Goal: Task Accomplishment & Management: Complete application form

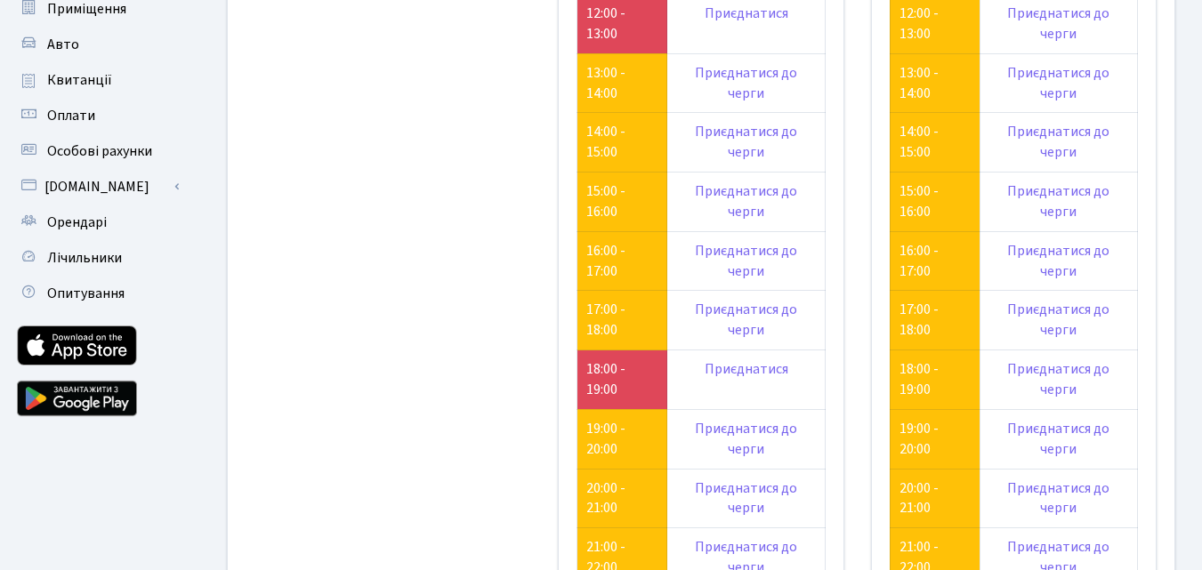
scroll to position [445, 0]
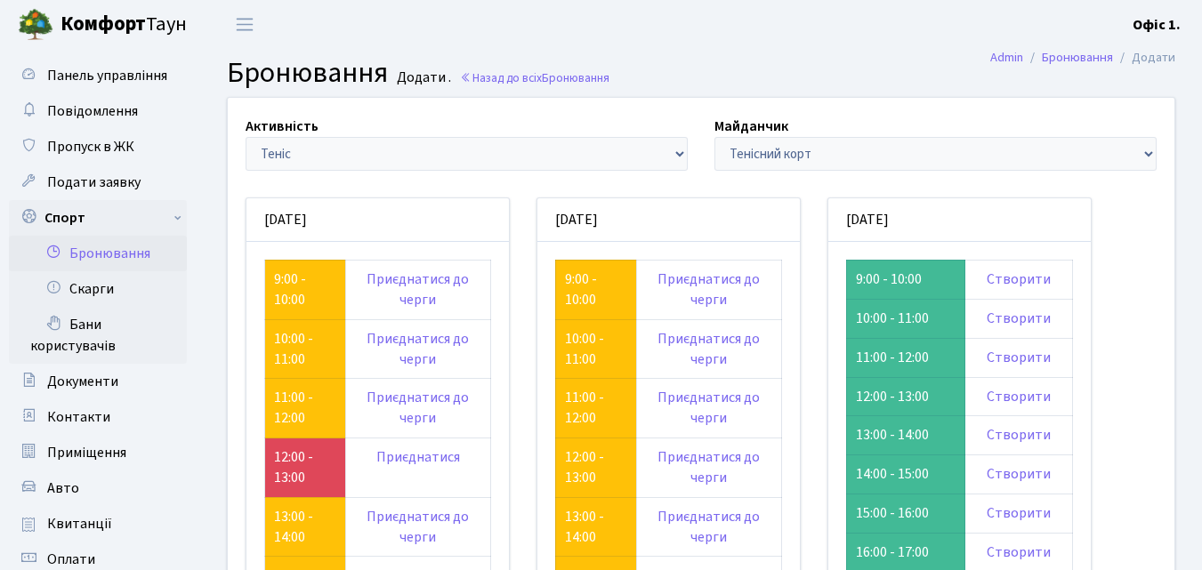
click at [880, 317] on td "10:00 - 11:00" at bounding box center [905, 318] width 118 height 39
click at [1013, 320] on link "Створити" at bounding box center [1019, 319] width 64 height 20
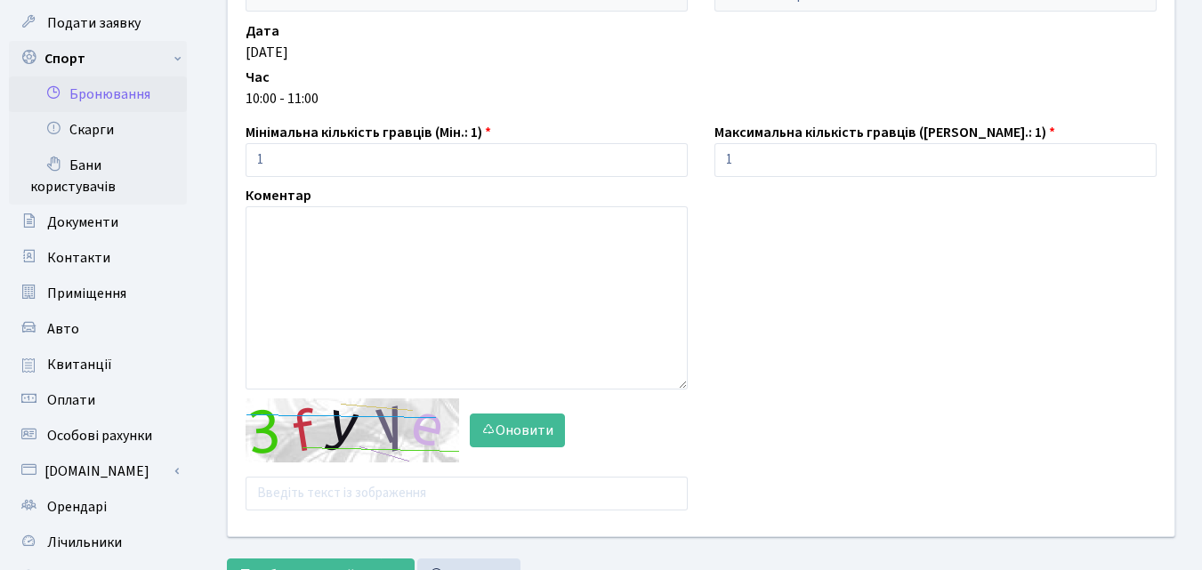
scroll to position [356, 0]
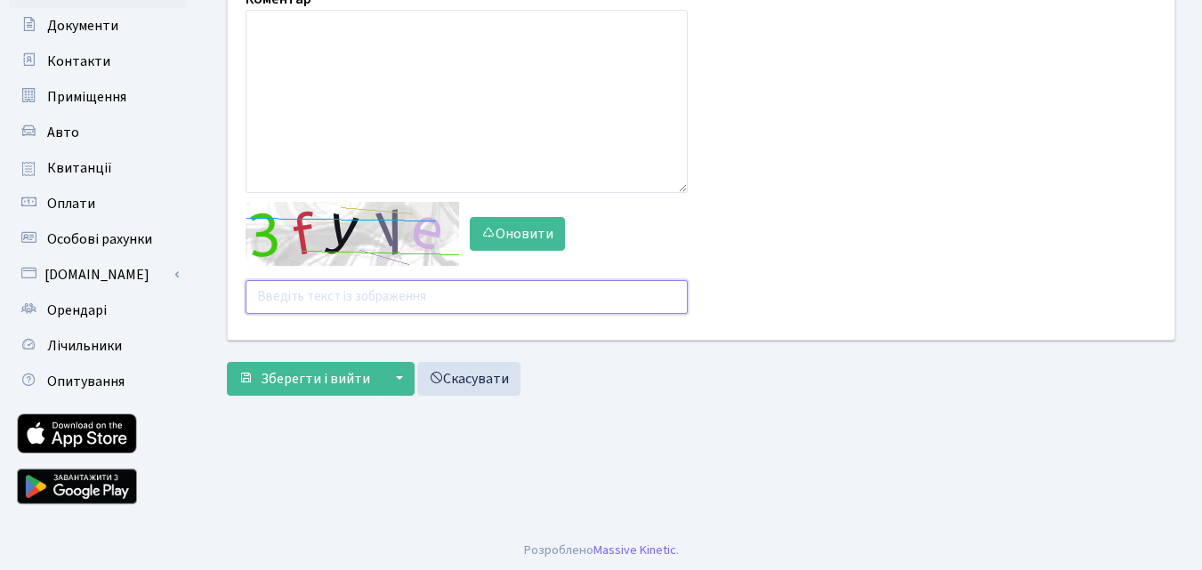
click at [341, 304] on input "text" at bounding box center [467, 297] width 442 height 34
type input "2xqty"
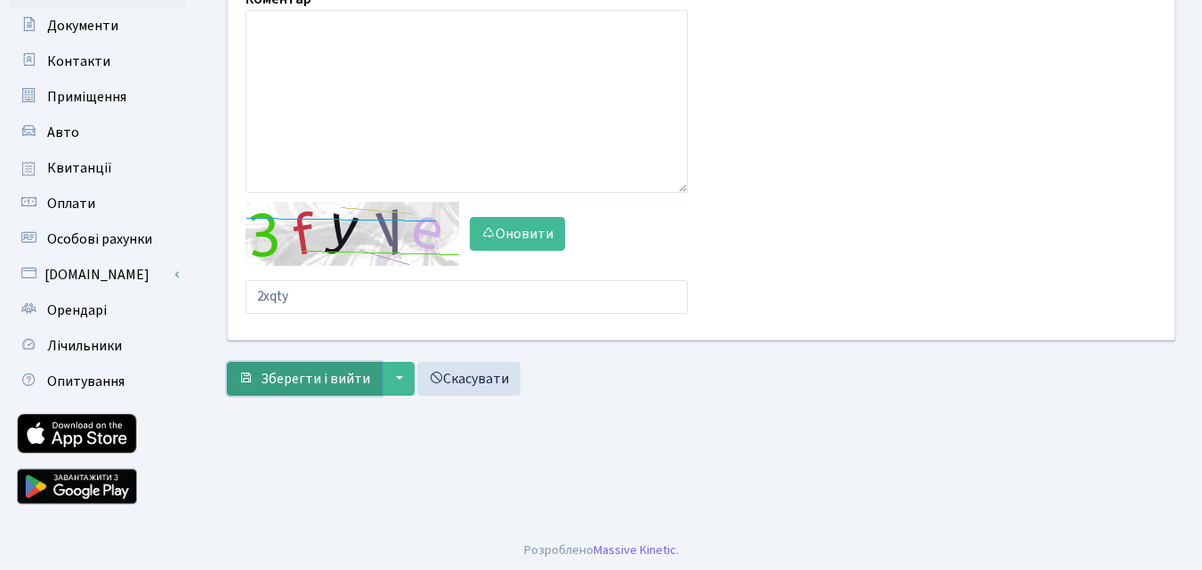
click at [339, 373] on span "Зберегти і вийти" at bounding box center [315, 379] width 109 height 20
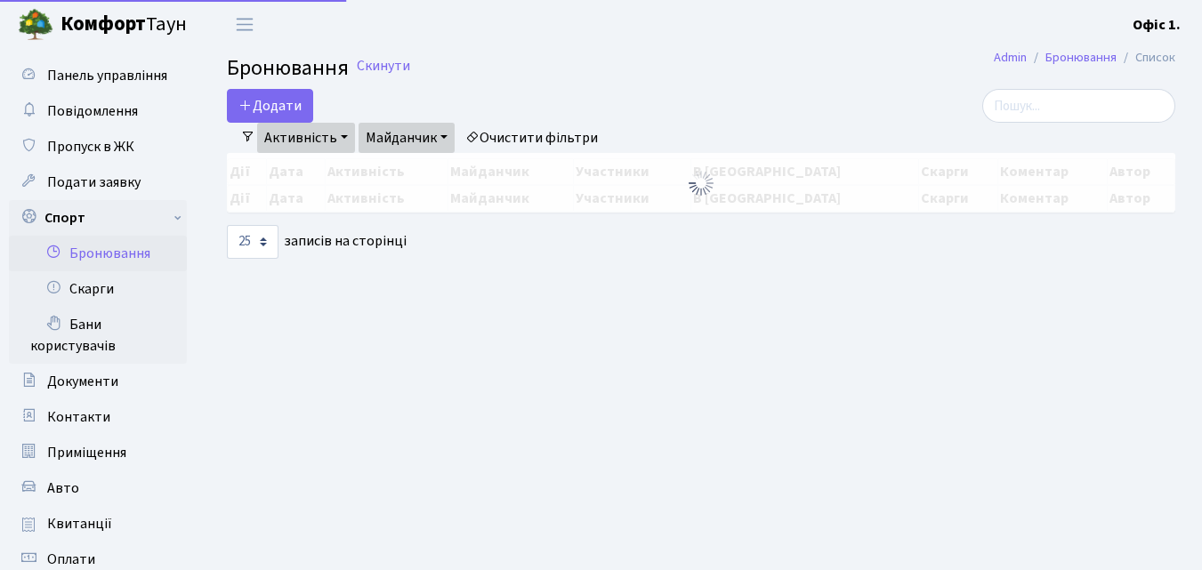
select select "25"
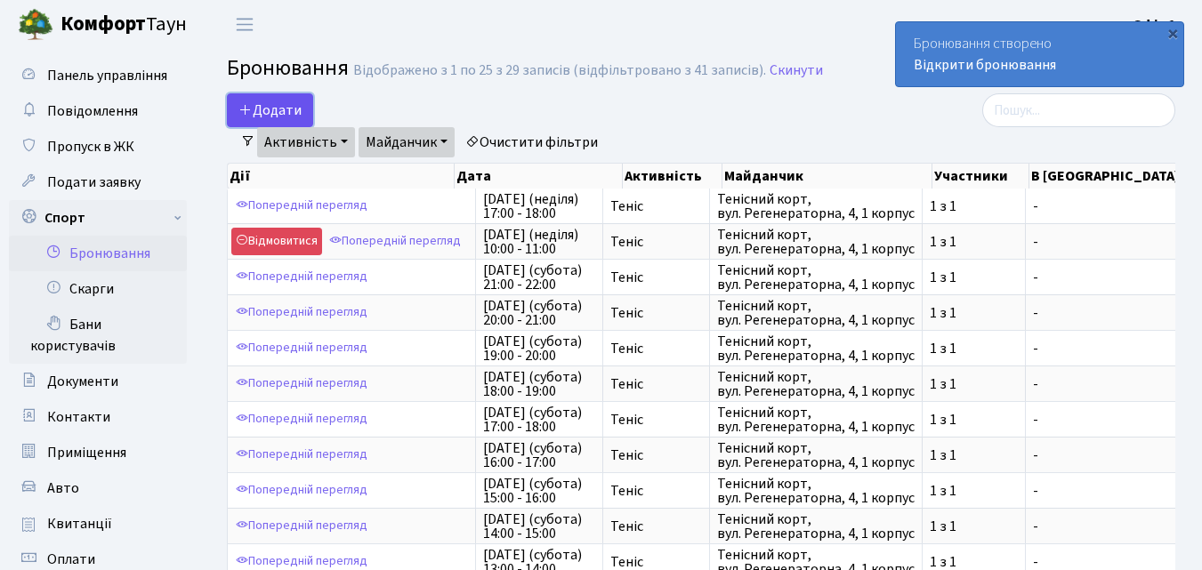
click at [287, 109] on button "Додати" at bounding box center [270, 110] width 86 height 34
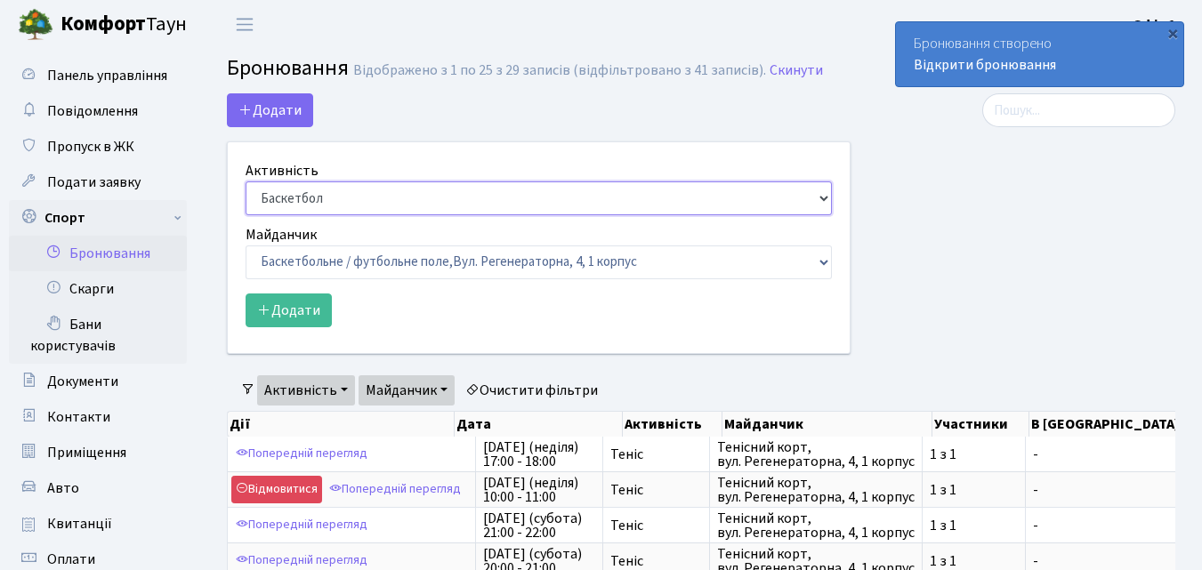
click at [825, 205] on select "Баскетбол Волейбол Йога Катання на роликах Настільний теніс Теніс Футбол Фітнес" at bounding box center [539, 199] width 586 height 34
select select "1"
click at [246, 182] on select "Баскетбол Волейбол Йога Катання на роликах Настільний теніс Теніс Футбол Фітнес" at bounding box center [539, 199] width 586 height 34
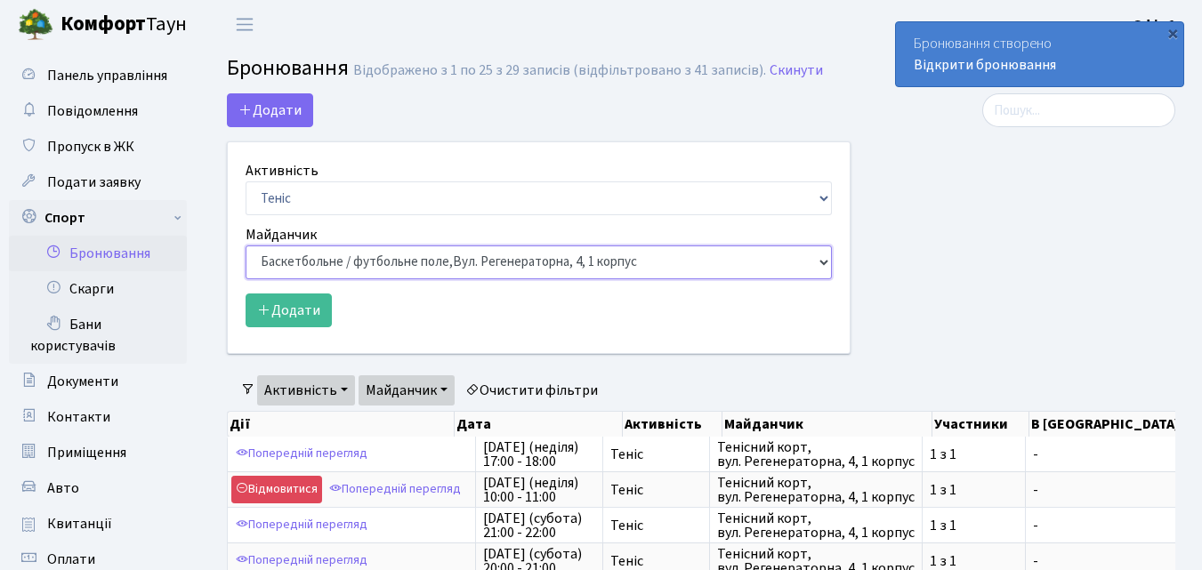
click at [817, 267] on select "Баскетбольне / футбольне поле, Вул. Регенераторна, 4, 1 корпус Баскетбольне пол…" at bounding box center [539, 263] width 586 height 34
select select "1"
click at [246, 246] on select "Баскетбольне / футбольне поле, Вул. Регенераторна, 4, 1 корпус Баскетбольне пол…" at bounding box center [539, 263] width 586 height 34
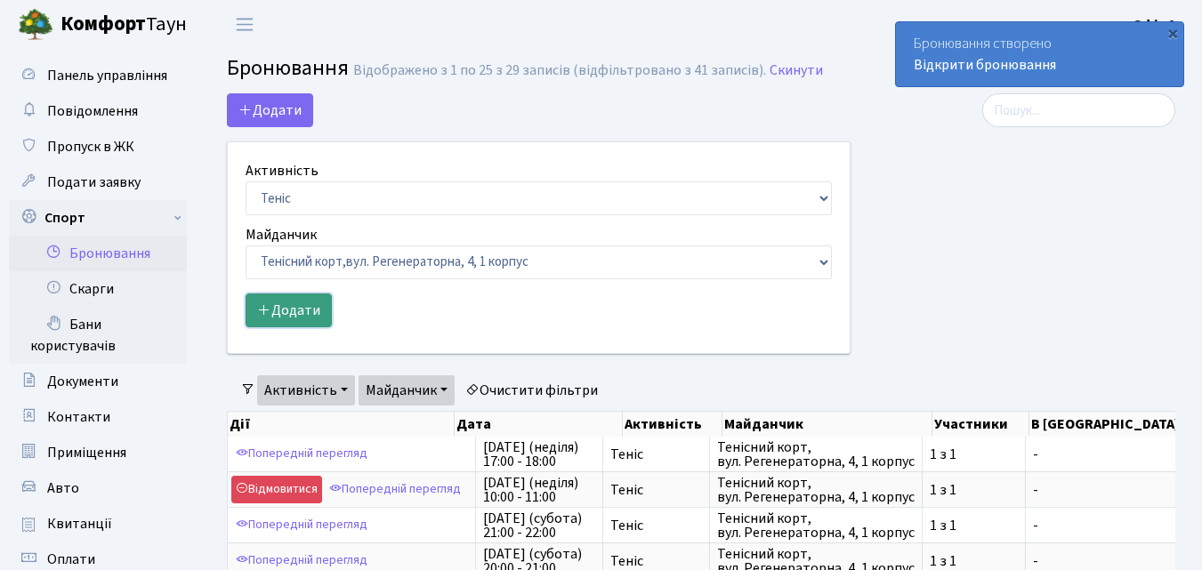
click at [315, 312] on button "Додати" at bounding box center [289, 311] width 86 height 34
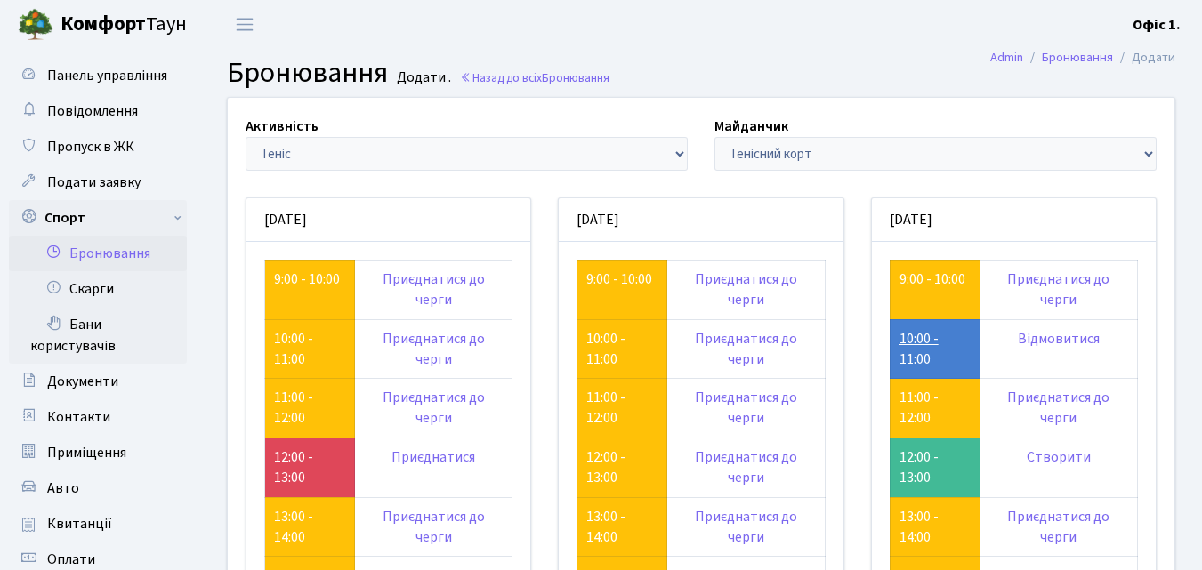
click at [918, 354] on link "10:00 - 11:00" at bounding box center [919, 349] width 39 height 40
click at [912, 278] on link "9:00 - 10:00" at bounding box center [933, 280] width 66 height 20
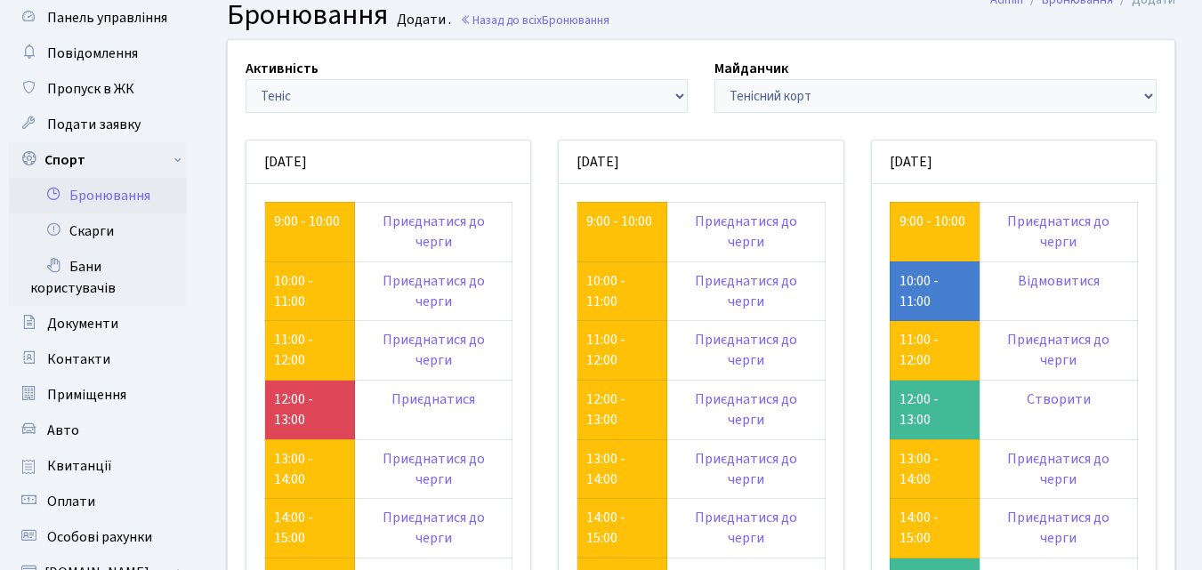
scroll to position [89, 0]
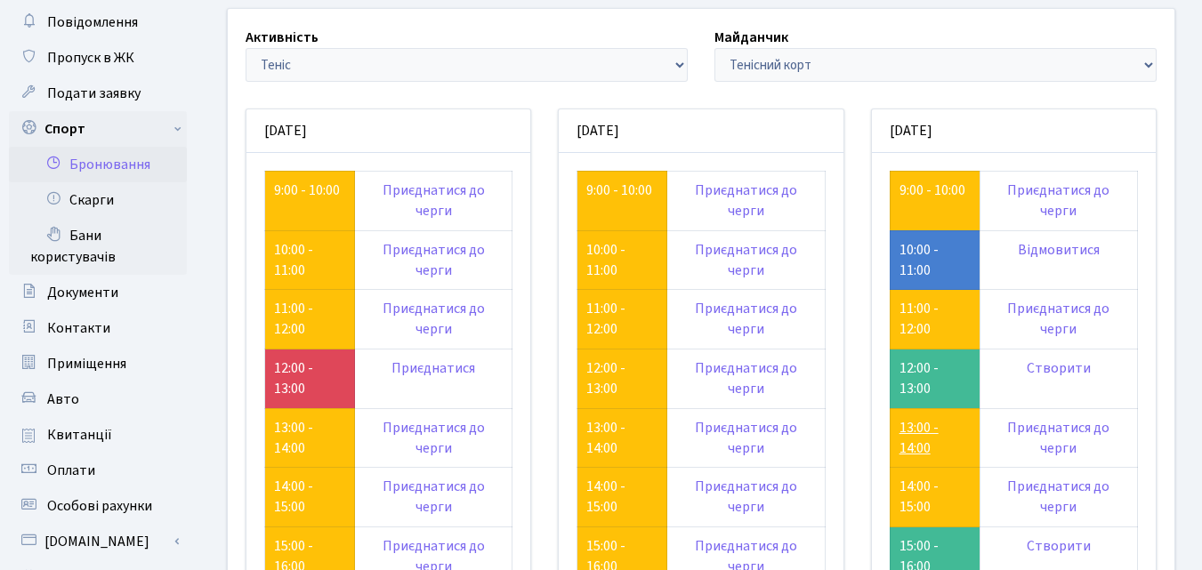
click at [923, 433] on link "13:00 - 14:00" at bounding box center [919, 438] width 39 height 40
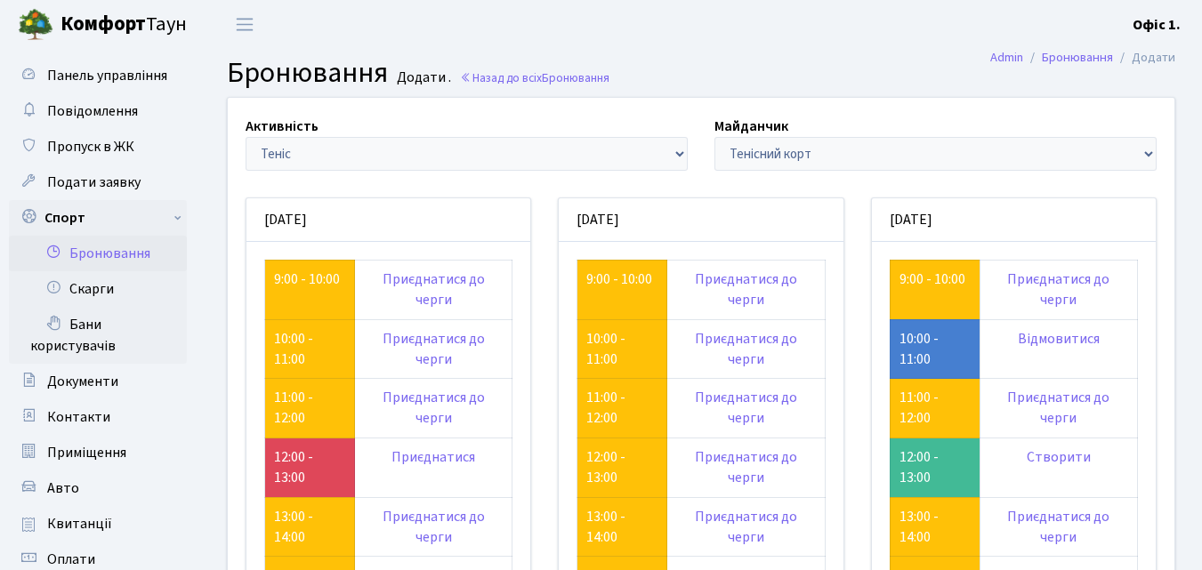
scroll to position [89, 0]
